Goal: Transaction & Acquisition: Purchase product/service

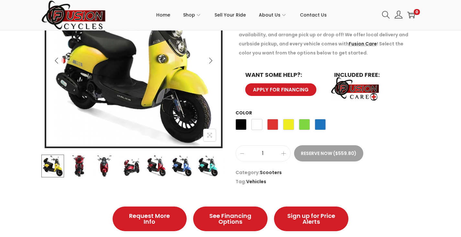
scroll to position [129, 0]
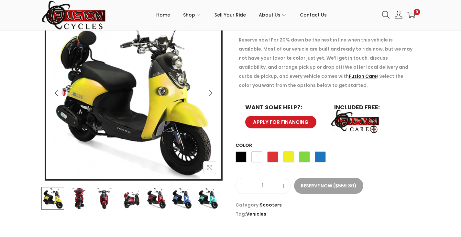
click at [212, 91] on icon "Next" at bounding box center [210, 93] width 6 height 6
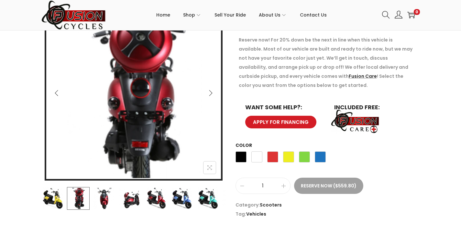
click at [212, 91] on icon "Next" at bounding box center [210, 93] width 6 height 6
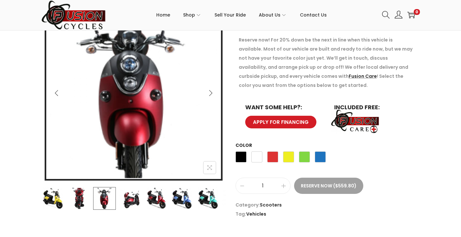
click at [212, 91] on icon "Next" at bounding box center [210, 93] width 6 height 6
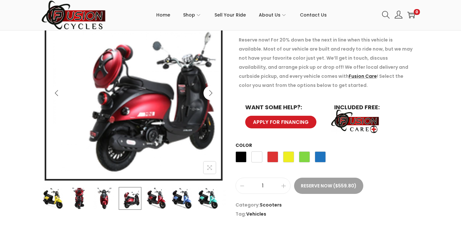
click at [212, 91] on icon "Next" at bounding box center [210, 93] width 6 height 6
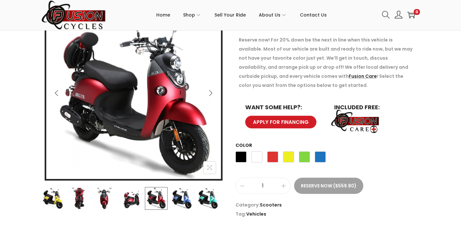
click at [212, 91] on icon "Next" at bounding box center [210, 93] width 6 height 6
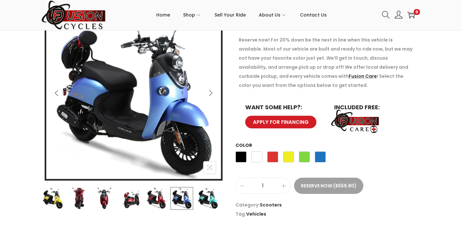
click at [212, 91] on icon "Next" at bounding box center [210, 93] width 6 height 6
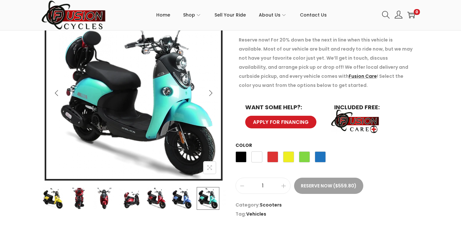
click at [212, 91] on icon "Next" at bounding box center [210, 93] width 6 height 6
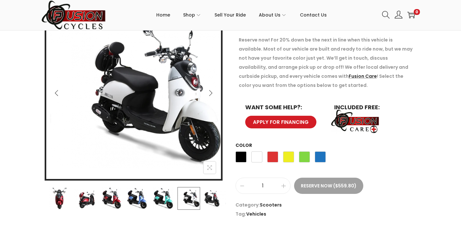
click at [212, 91] on icon "Next" at bounding box center [210, 93] width 6 height 6
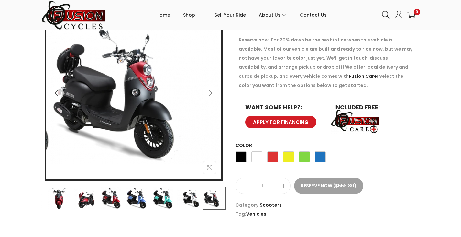
click at [212, 91] on icon "Next" at bounding box center [210, 93] width 6 height 6
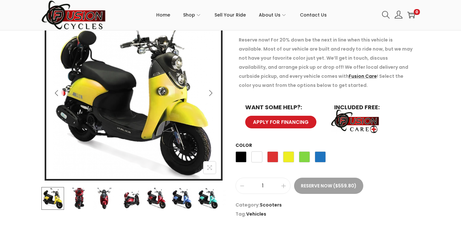
click at [212, 91] on icon "Next" at bounding box center [210, 93] width 6 height 6
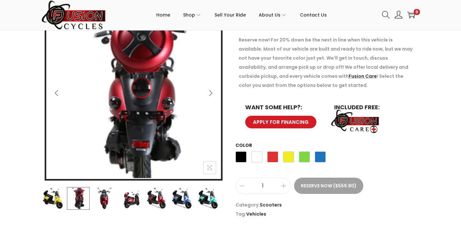
click at [212, 91] on icon "Next" at bounding box center [210, 93] width 6 height 6
